Goal: Information Seeking & Learning: Learn about a topic

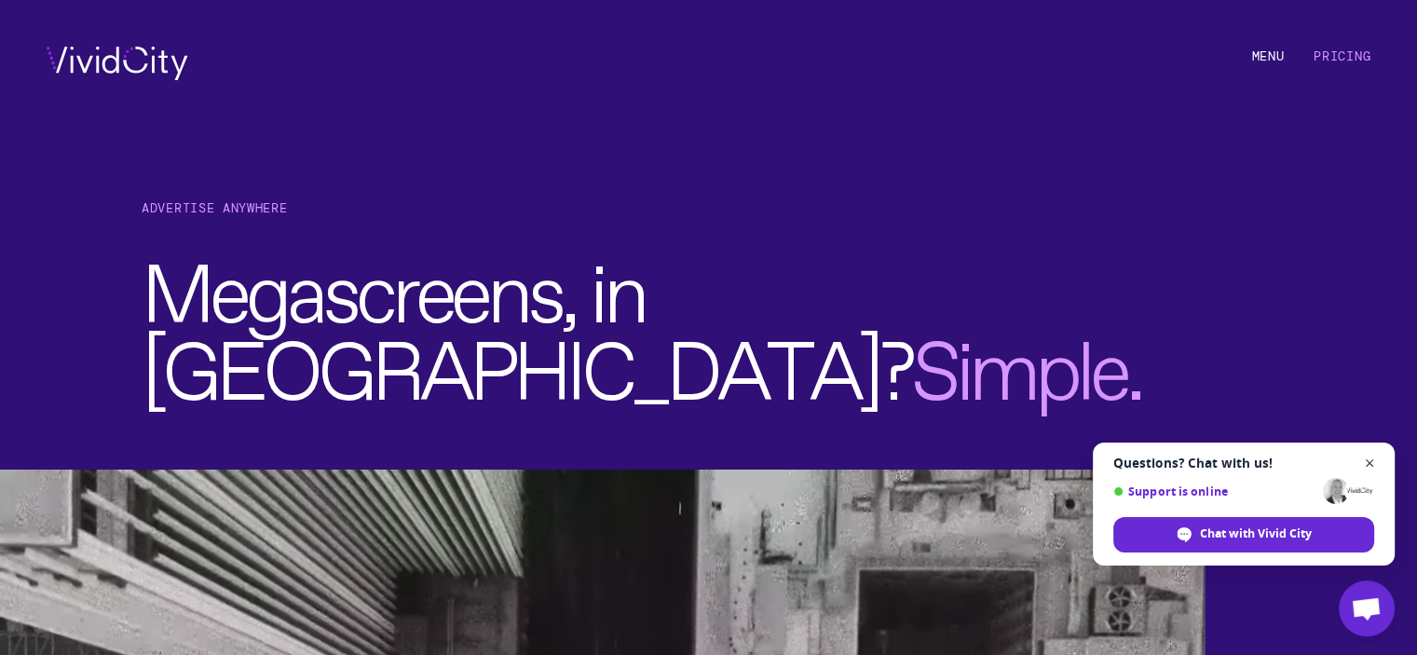
click at [1371, 463] on span "Close chat" at bounding box center [1370, 463] width 23 height 23
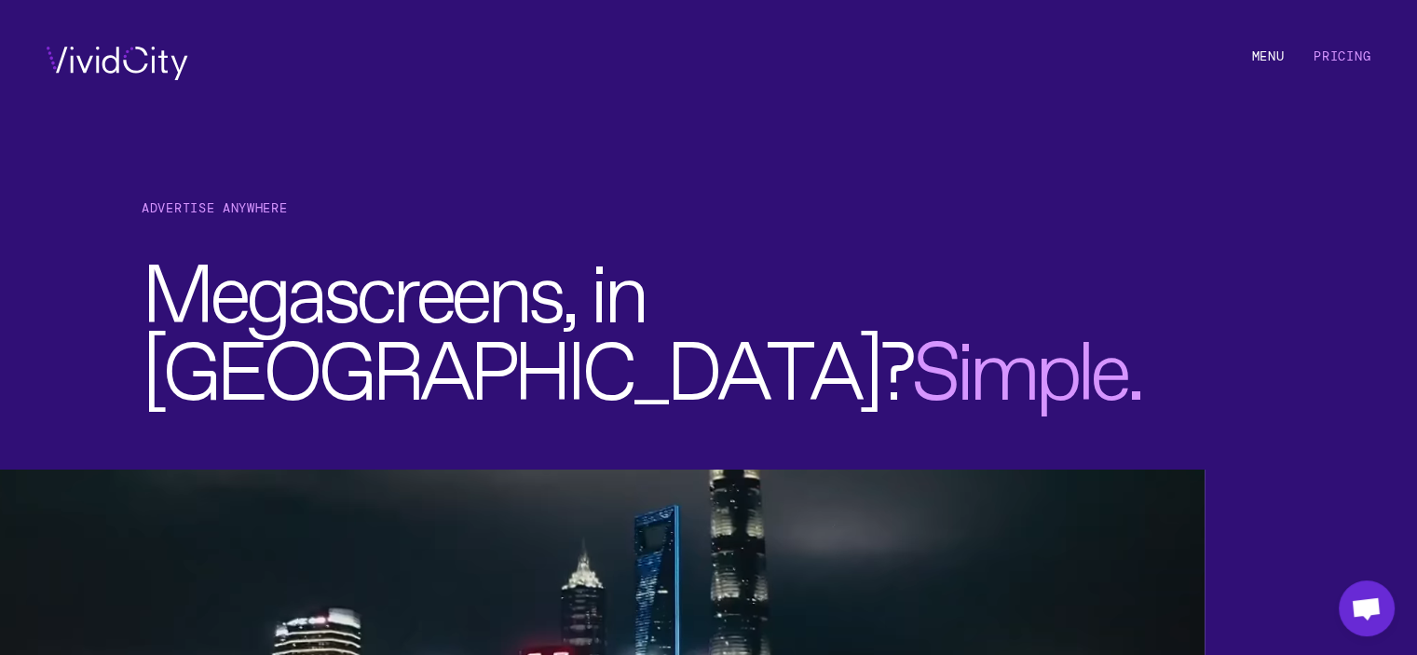
drag, startPoint x: 1331, startPoint y: 60, endPoint x: 1310, endPoint y: 89, distance: 36.2
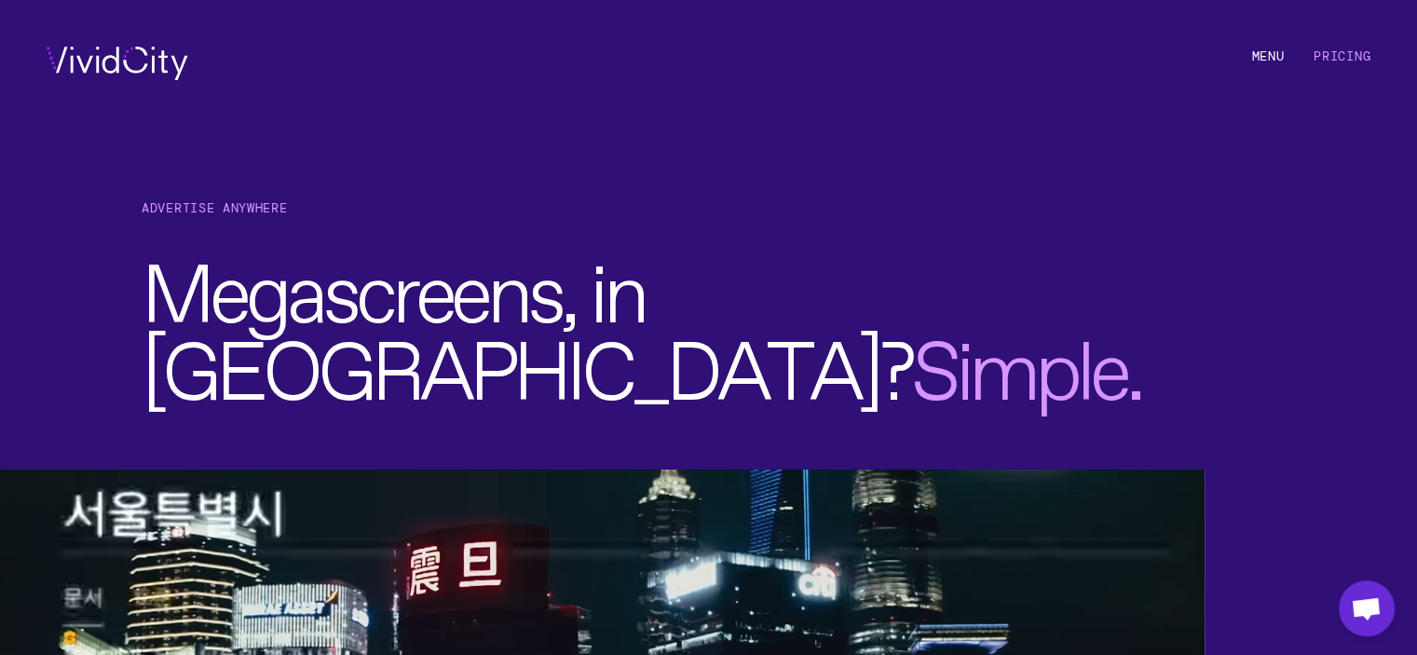
click at [1329, 59] on link "Pricing" at bounding box center [1342, 56] width 57 height 17
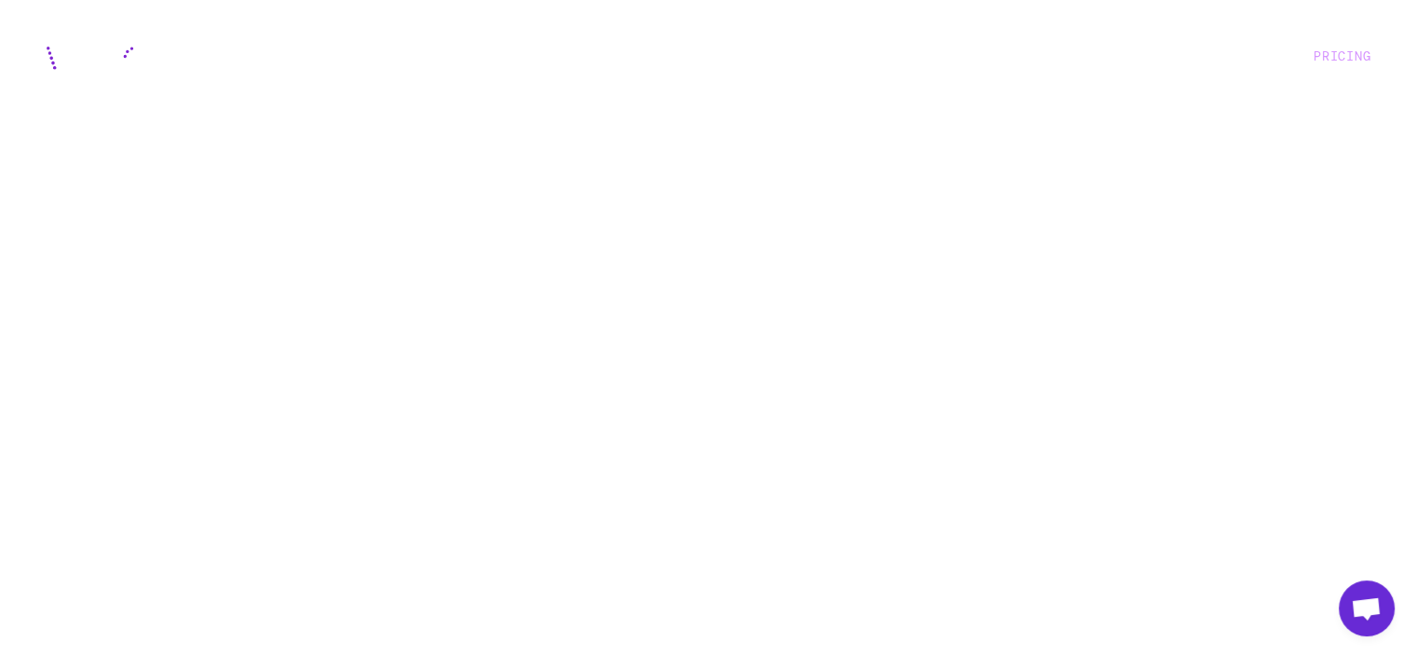
click at [1331, 53] on link "Pricing" at bounding box center [1342, 56] width 57 height 17
click at [135, 54] on icon at bounding box center [118, 64] width 142 height 34
click at [57, 59] on icon at bounding box center [118, 64] width 142 height 34
